Goal: Information Seeking & Learning: Learn about a topic

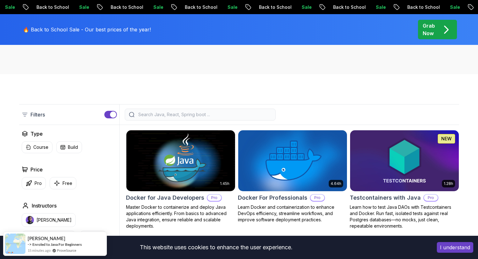
scroll to position [98, 0]
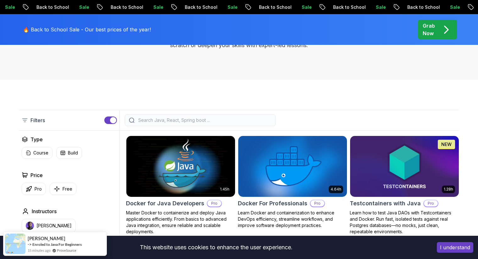
click at [196, 123] on input "search" at bounding box center [204, 120] width 135 height 6
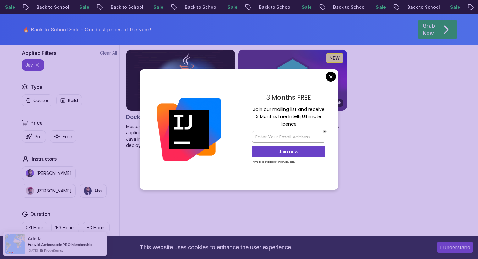
scroll to position [185, 0]
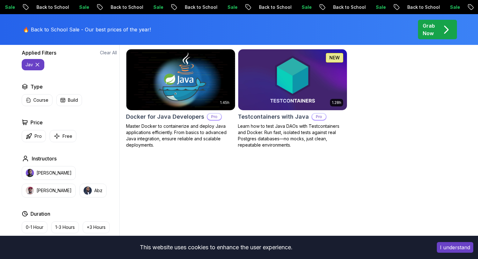
click at [328, 79] on body "Sale Back to School Sale Back to School Sale Back to School Sale Back to School…" at bounding box center [239, 236] width 478 height 843
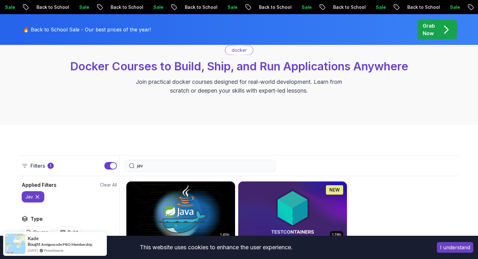
scroll to position [52, 0]
click at [197, 164] on input "jav" at bounding box center [204, 166] width 135 height 6
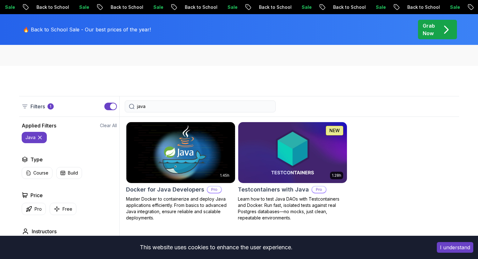
scroll to position [112, 0]
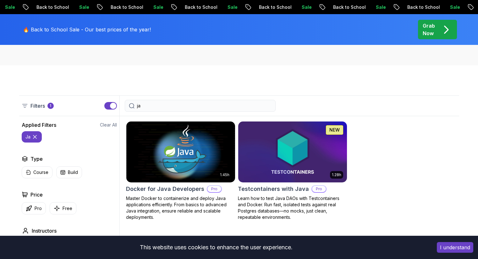
type input "j"
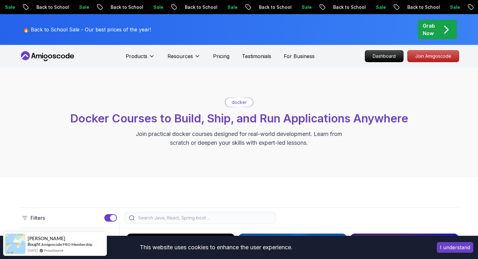
click at [61, 53] on icon at bounding box center [47, 56] width 57 height 10
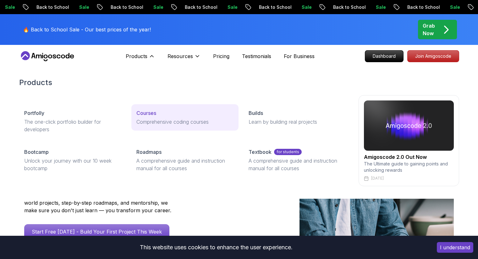
click at [144, 119] on p "Comprehensive coding courses" at bounding box center [184, 122] width 97 height 8
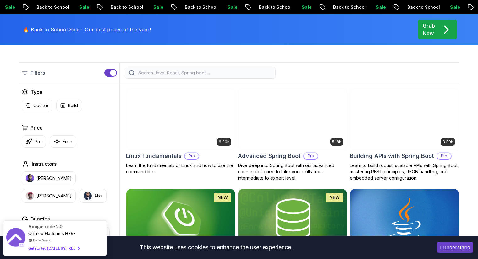
scroll to position [242, 0]
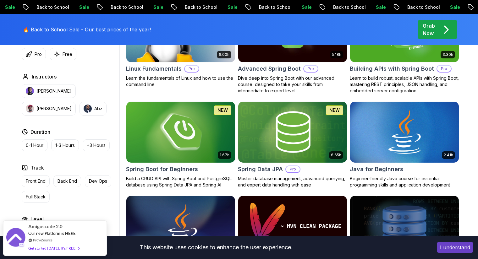
click at [195, 148] on img at bounding box center [181, 132] width 114 height 64
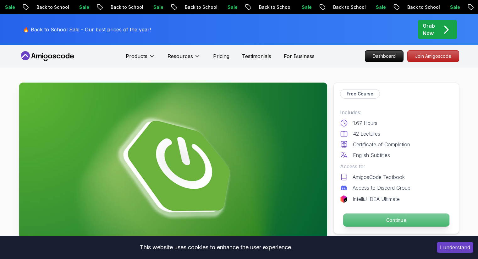
click at [368, 221] on p "Continue" at bounding box center [396, 220] width 106 height 13
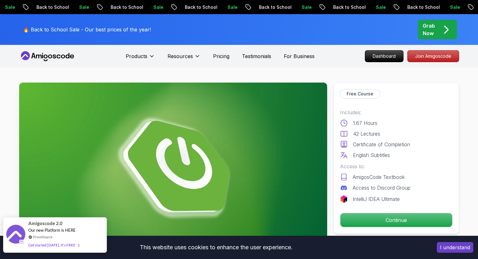
click at [61, 240] on div "ProveSource" at bounding box center [53, 237] width 51 height 5
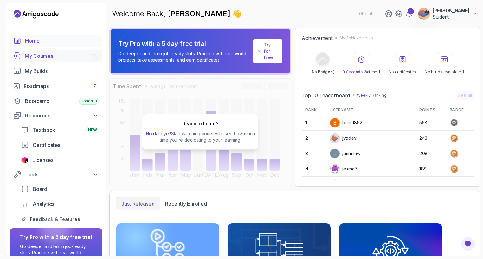
click at [65, 58] on div "My Courses 1" at bounding box center [62, 56] width 74 height 8
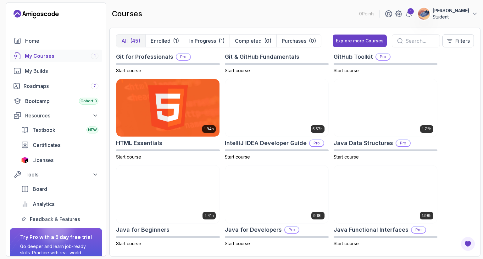
scroll to position [383, 0]
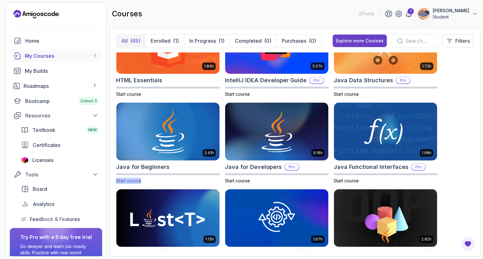
drag, startPoint x: 182, startPoint y: 142, endPoint x: 142, endPoint y: 182, distance: 56.7
click at [142, 182] on div "2.41h Java for Beginners Start course" at bounding box center [168, 144] width 104 height 82
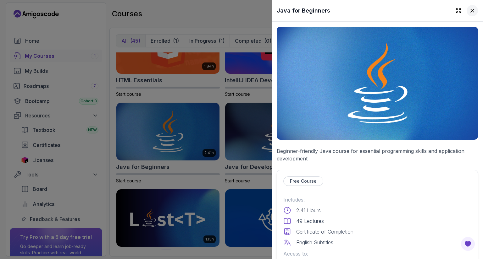
drag, startPoint x: 131, startPoint y: 181, endPoint x: 468, endPoint y: 7, distance: 379.2
click at [468, 7] on button at bounding box center [472, 10] width 11 height 11
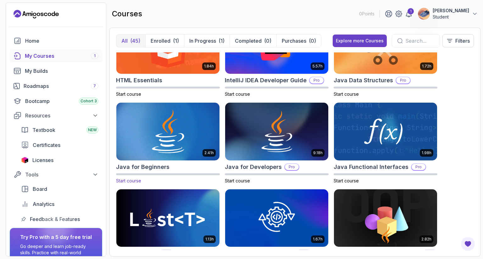
drag, startPoint x: 132, startPoint y: 180, endPoint x: 126, endPoint y: 180, distance: 5.4
click at [126, 180] on span "Start course" at bounding box center [128, 180] width 25 height 5
click at [202, 139] on img at bounding box center [168, 132] width 108 height 61
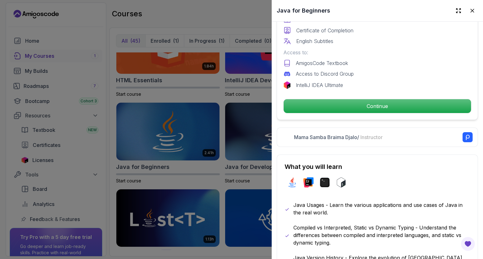
scroll to position [209, 0]
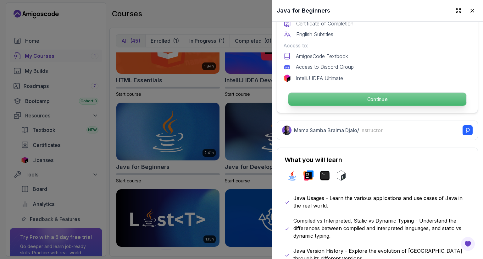
click at [369, 94] on p "Continue" at bounding box center [377, 99] width 178 height 13
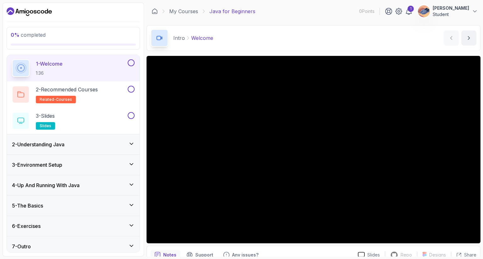
scroll to position [20, 0]
click at [94, 142] on div "2 - Understanding Java" at bounding box center [73, 145] width 123 height 8
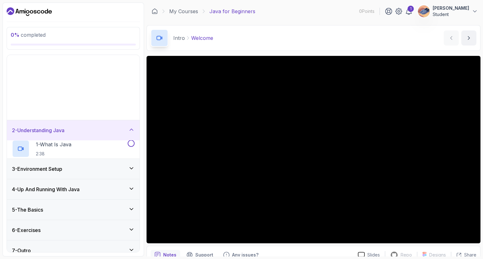
scroll to position [0, 0]
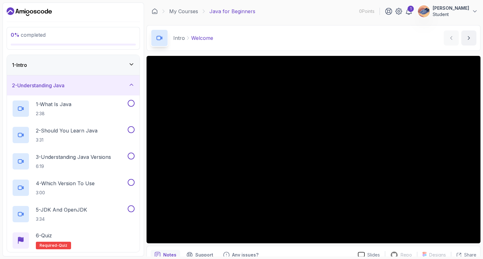
click at [89, 88] on div "2 - Understanding Java" at bounding box center [73, 86] width 123 height 8
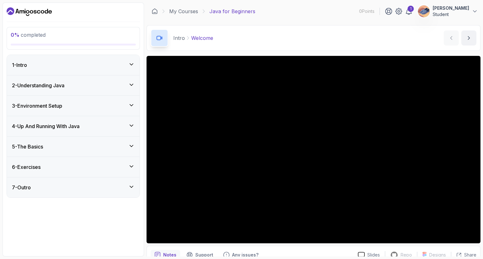
click at [81, 107] on div "3 - Environment Setup" at bounding box center [73, 106] width 123 height 8
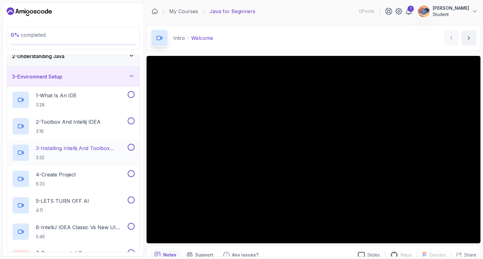
scroll to position [32, 0]
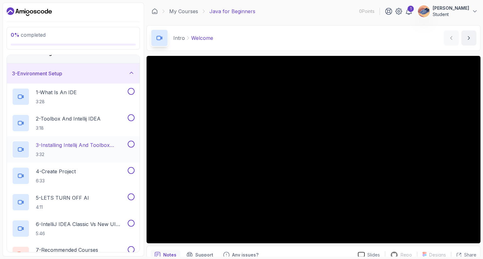
click at [80, 147] on p "3 - Installing Intellij And Toolbox Configuration" at bounding box center [81, 146] width 91 height 8
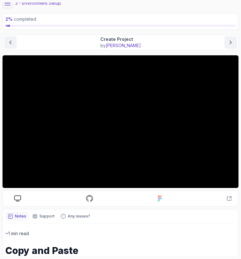
scroll to position [22, 0]
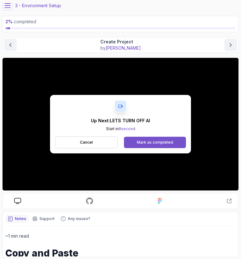
click at [159, 140] on div "Mark as completed" at bounding box center [155, 142] width 36 height 5
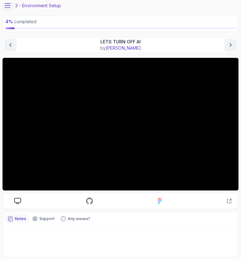
click at [136, 195] on div "Slides Repo Repository not available Designs Design not available Share" at bounding box center [121, 201] width 236 height 16
